Goal: Check status: Check status

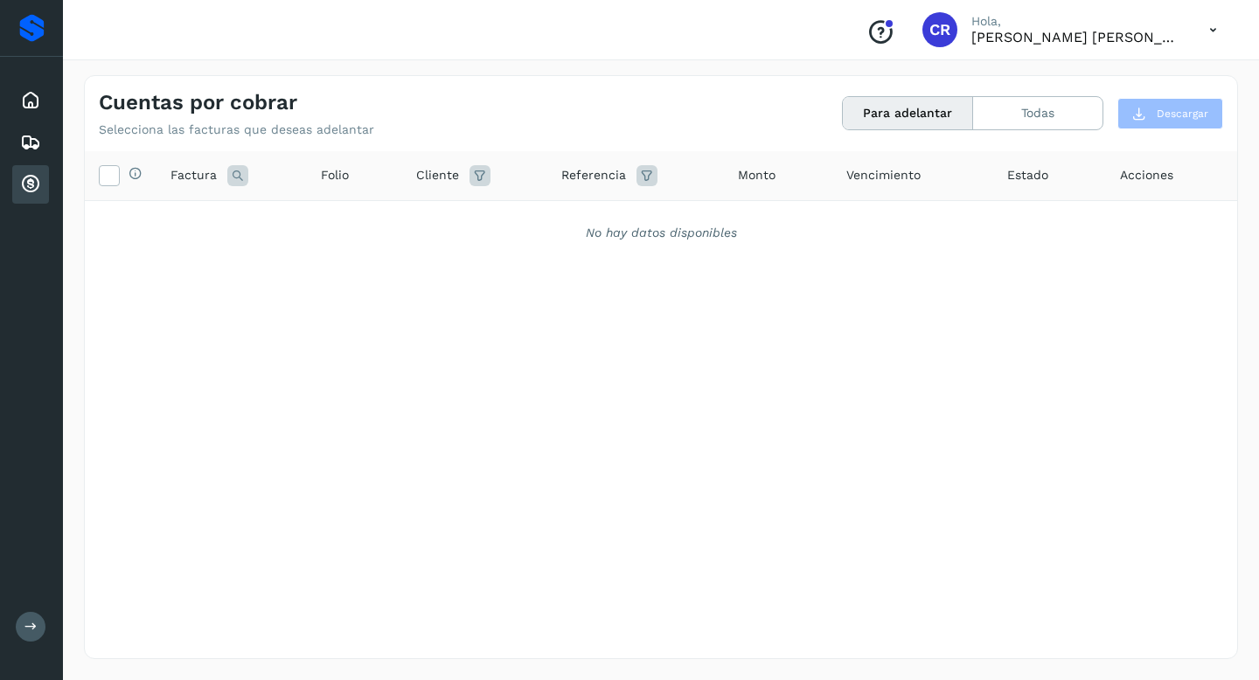
click at [23, 175] on icon at bounding box center [30, 184] width 21 height 21
click at [34, 101] on icon at bounding box center [30, 100] width 21 height 21
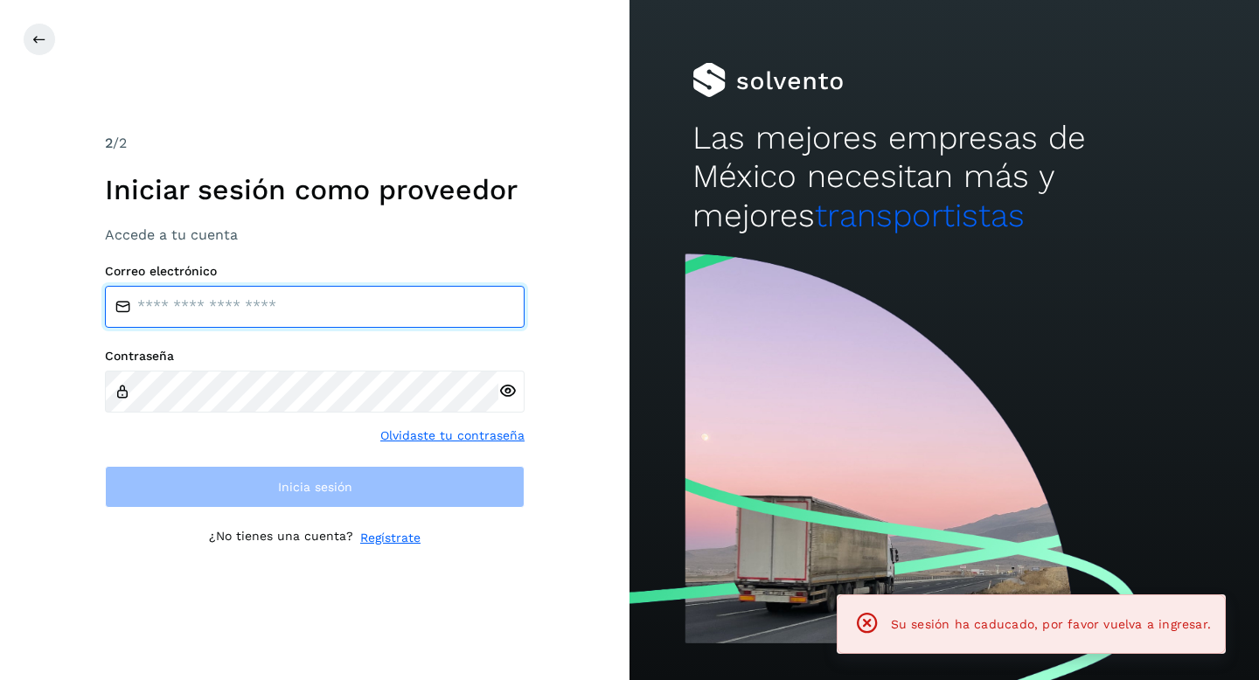
type input "**********"
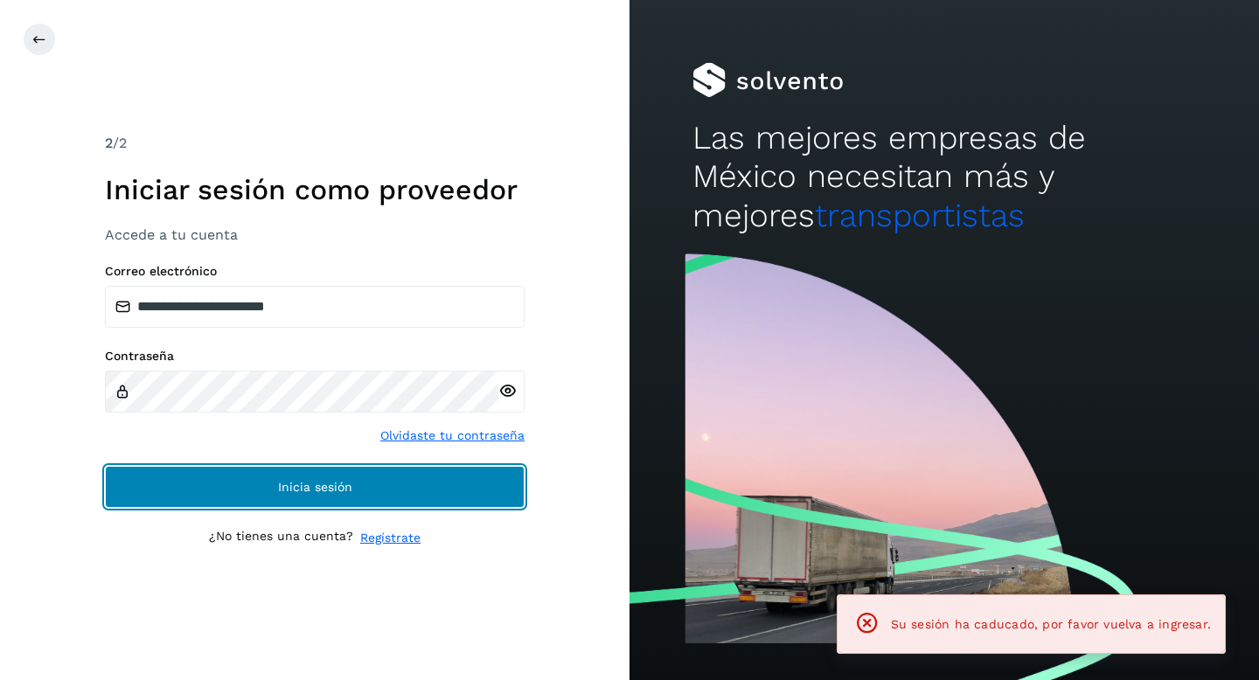
click at [275, 476] on button "Inicia sesión" at bounding box center [315, 487] width 420 height 42
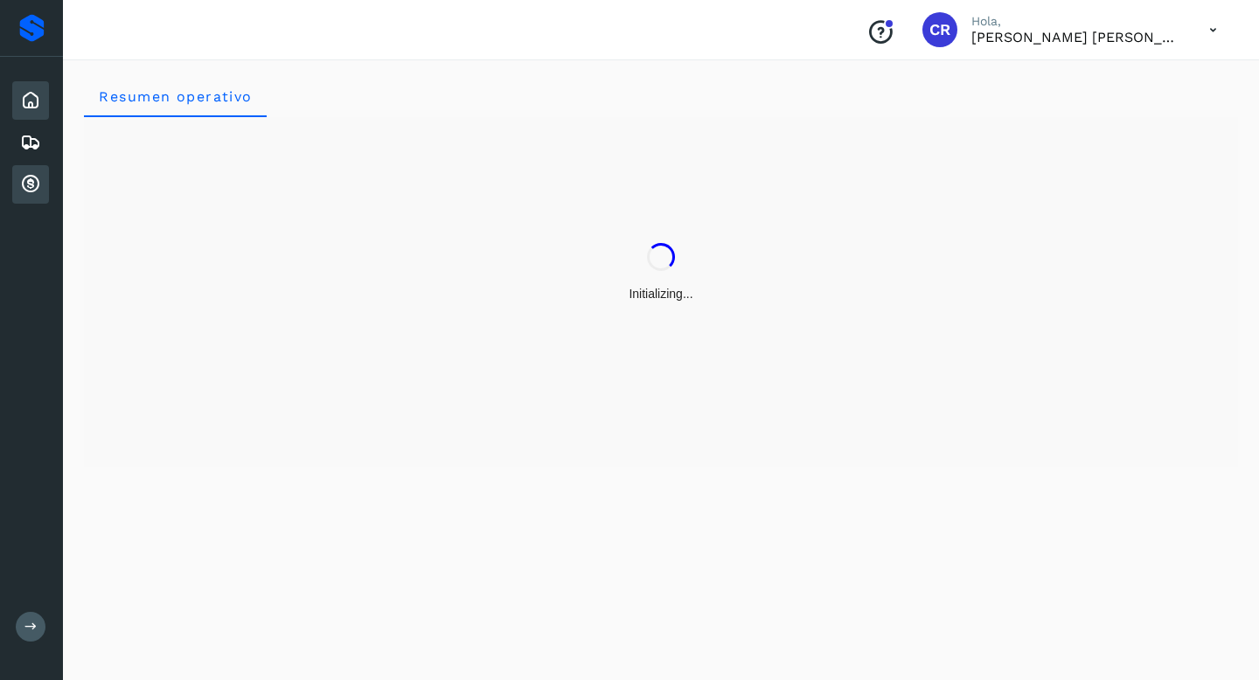
click at [38, 193] on icon at bounding box center [30, 184] width 21 height 21
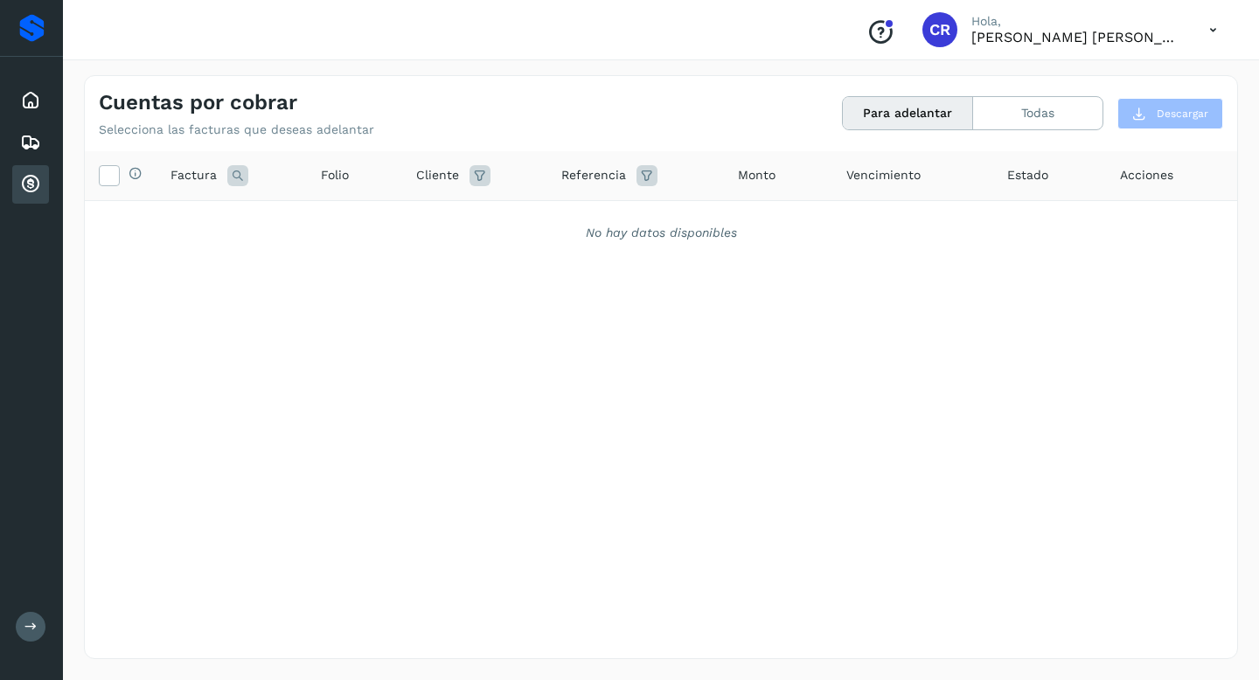
click at [39, 176] on icon at bounding box center [30, 184] width 21 height 21
click at [31, 180] on icon at bounding box center [30, 184] width 21 height 21
click at [24, 188] on icon at bounding box center [30, 184] width 21 height 21
click at [46, 179] on div "Cuentas por cobrar" at bounding box center [30, 184] width 37 height 38
click at [34, 184] on icon at bounding box center [30, 184] width 21 height 21
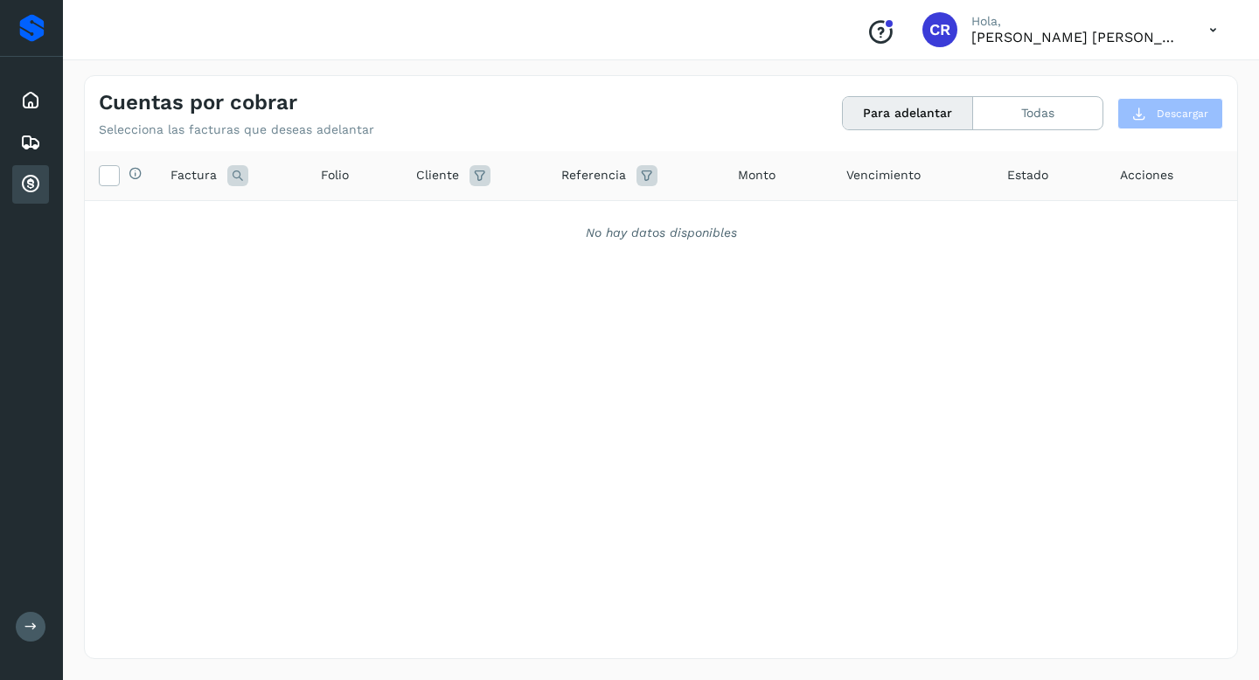
click at [41, 181] on div "Cuentas por cobrar" at bounding box center [30, 184] width 37 height 38
click at [34, 24] on div "Proveedores" at bounding box center [31, 28] width 25 height 28
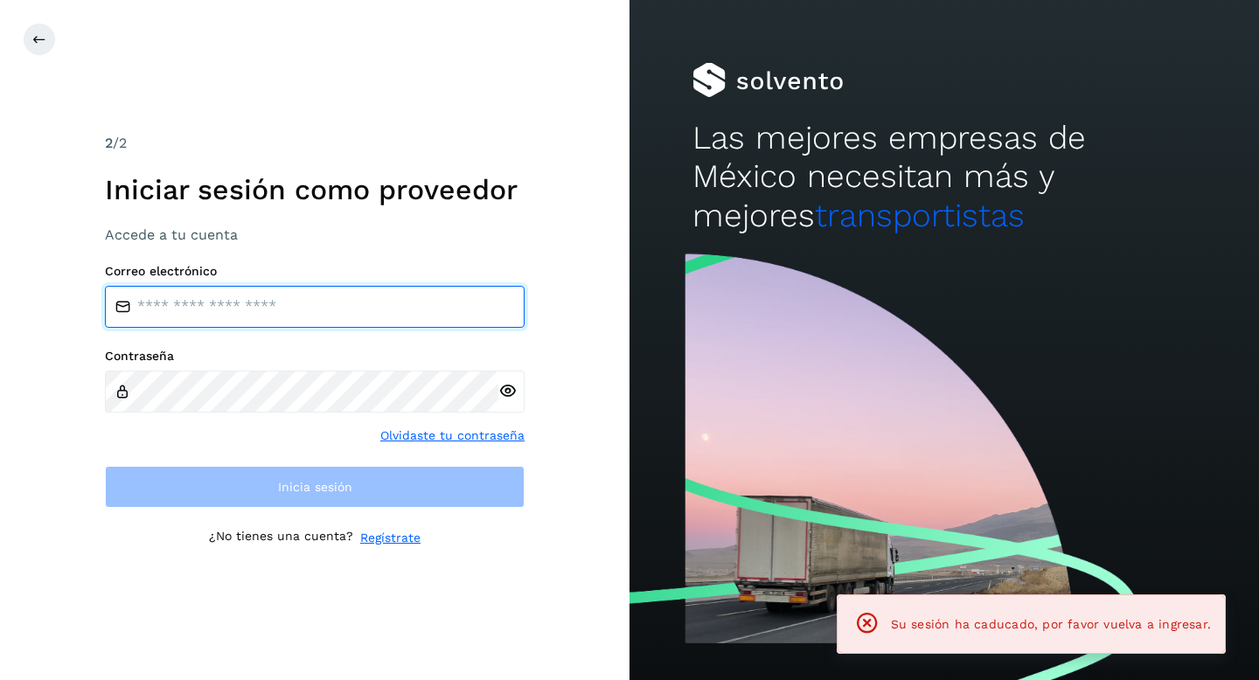
type input "**********"
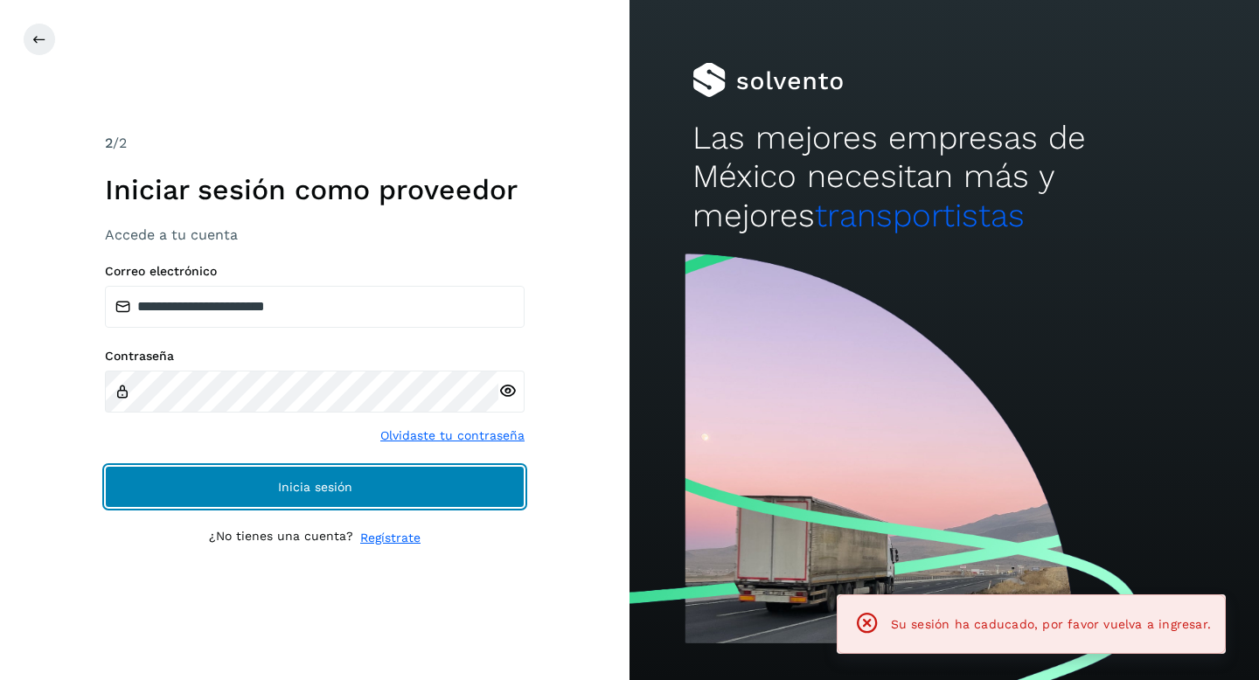
click at [344, 496] on button "Inicia sesión" at bounding box center [315, 487] width 420 height 42
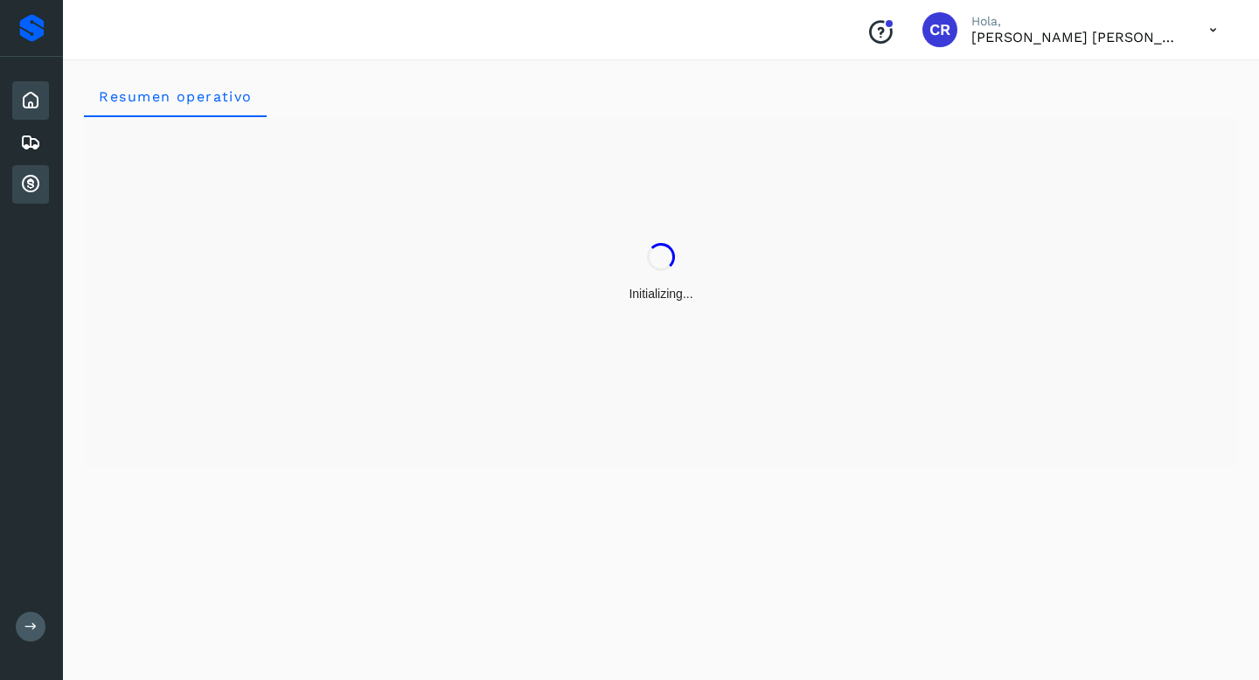
click at [30, 179] on icon at bounding box center [30, 184] width 21 height 21
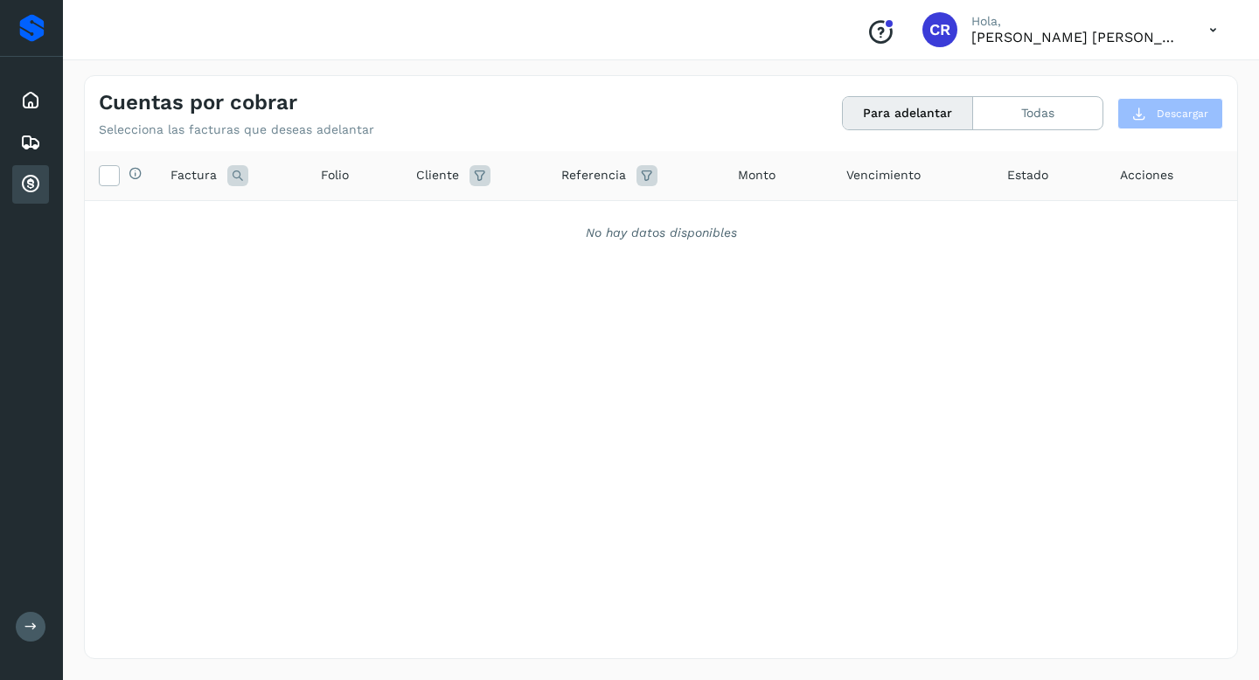
click at [44, 179] on div "Cuentas por cobrar" at bounding box center [30, 184] width 37 height 38
click at [35, 183] on icon at bounding box center [30, 184] width 21 height 21
click at [32, 187] on icon at bounding box center [30, 184] width 21 height 21
click at [36, 191] on icon at bounding box center [30, 184] width 21 height 21
click at [42, 189] on div "Cuentas por cobrar" at bounding box center [30, 184] width 37 height 38
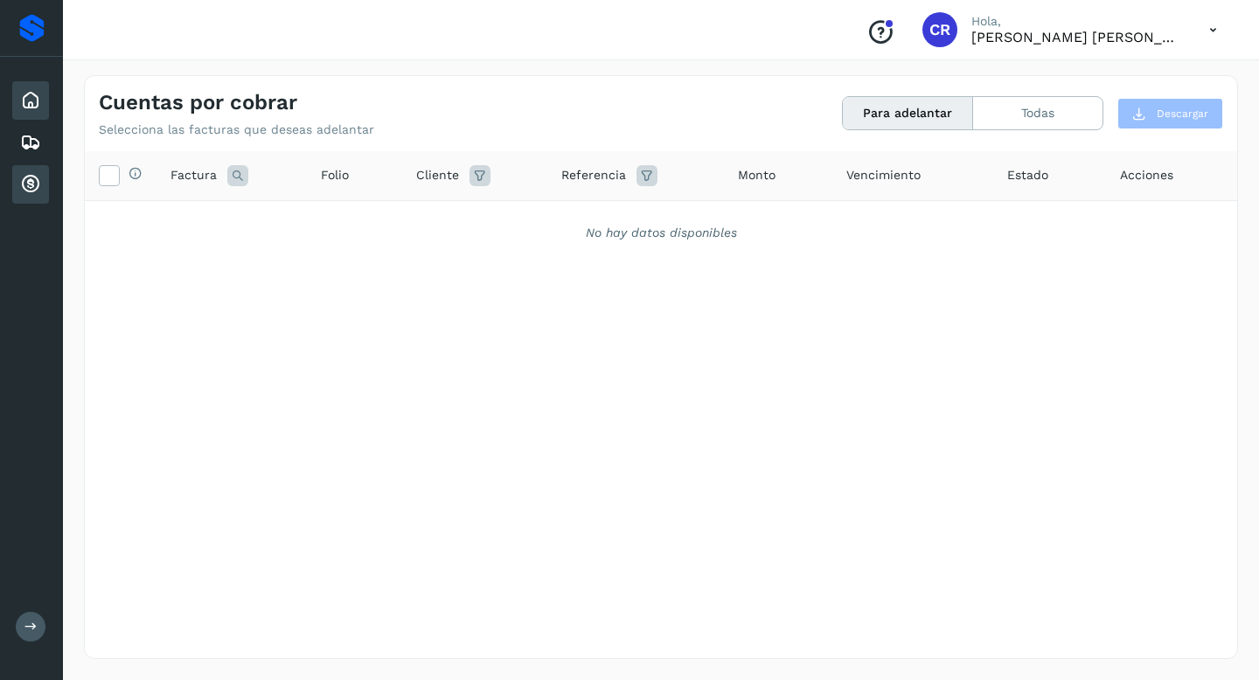
click at [43, 108] on div "Inicio" at bounding box center [30, 100] width 37 height 38
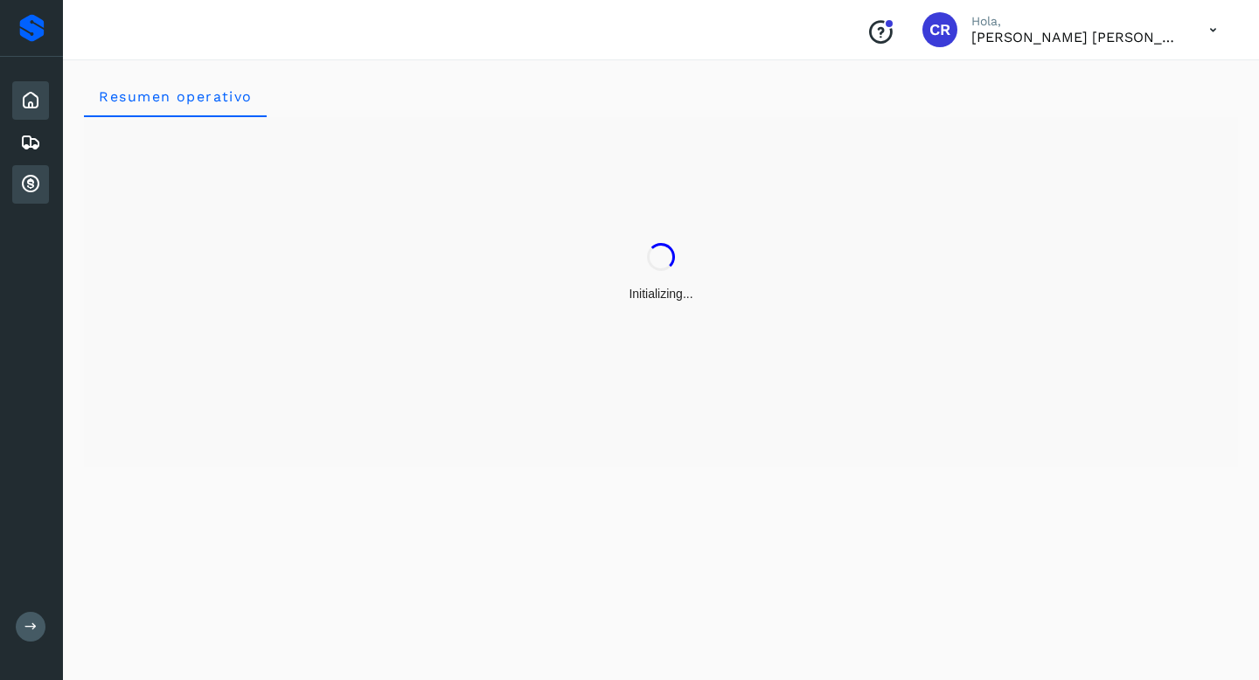
click at [32, 183] on icon at bounding box center [30, 184] width 21 height 21
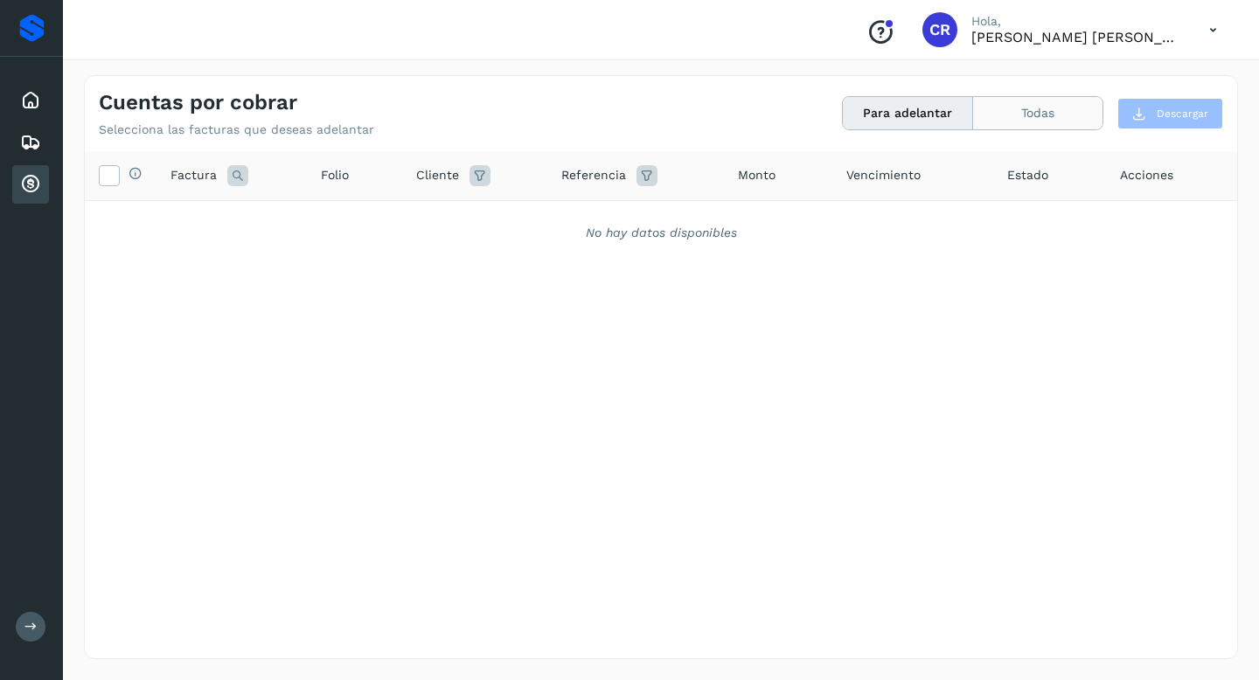
click at [1032, 117] on button "Todas" at bounding box center [1037, 113] width 129 height 32
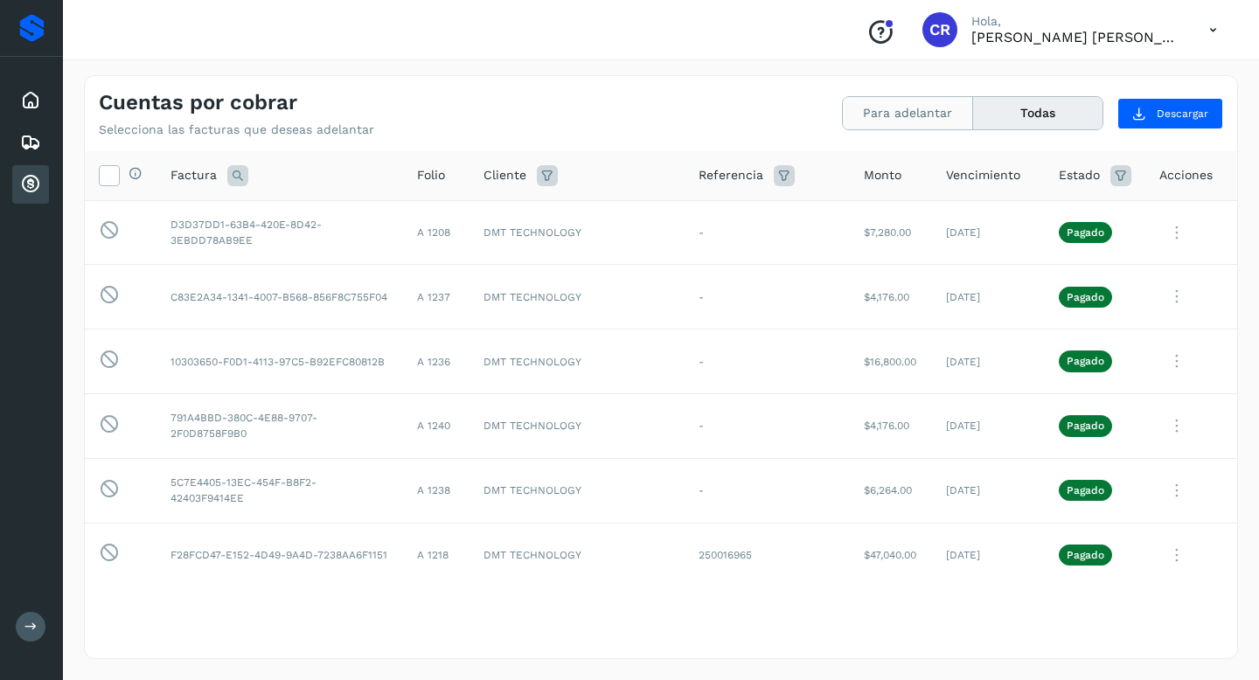
click at [920, 109] on button "Para adelantar" at bounding box center [908, 113] width 130 height 32
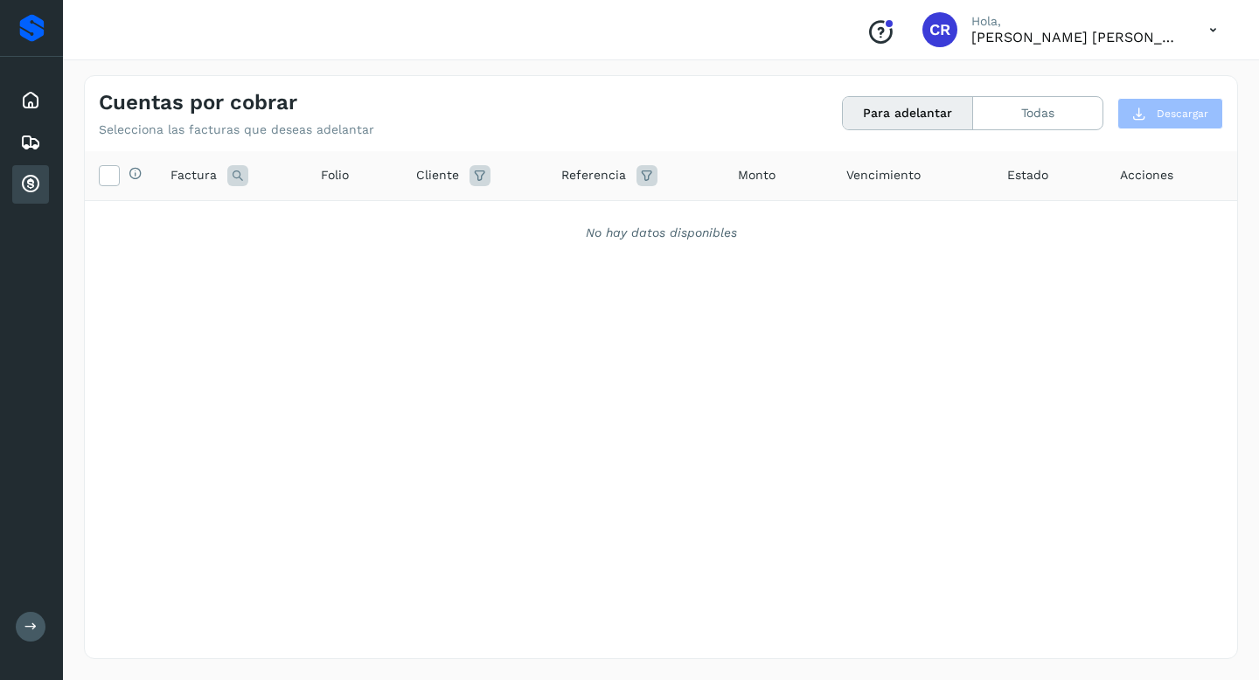
click at [44, 184] on div "Cuentas por cobrar" at bounding box center [30, 184] width 37 height 38
click at [17, 188] on div "Cuentas por cobrar" at bounding box center [30, 184] width 37 height 38
click at [31, 102] on icon at bounding box center [30, 100] width 21 height 21
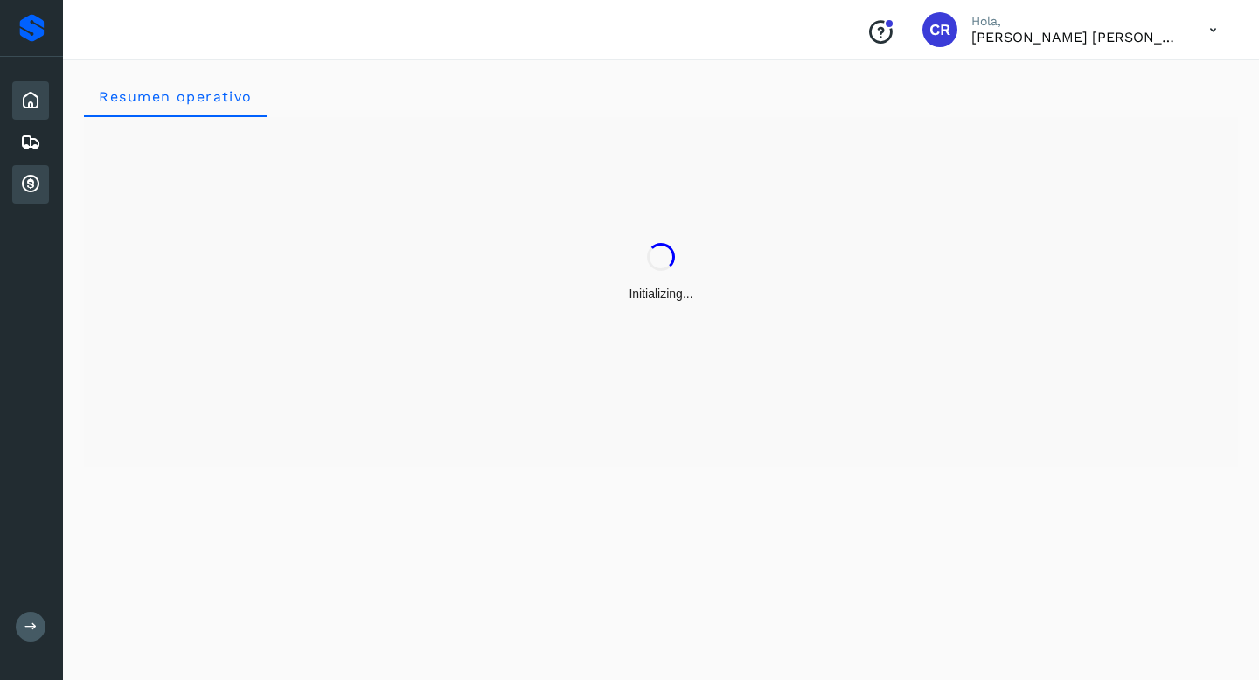
click at [45, 181] on div "Cuentas por cobrar" at bounding box center [30, 184] width 37 height 38
